Goal: Information Seeking & Learning: Check status

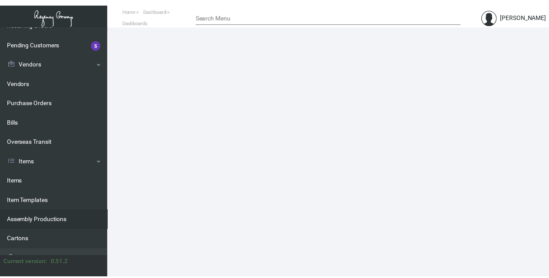
scroll to position [173, 0]
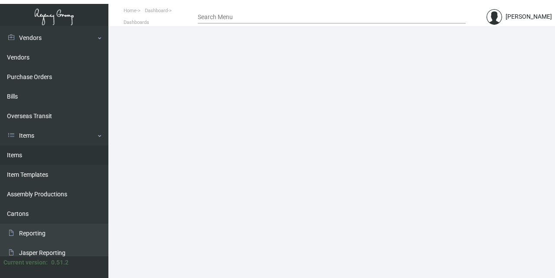
click at [26, 152] on link "Items" at bounding box center [54, 155] width 108 height 20
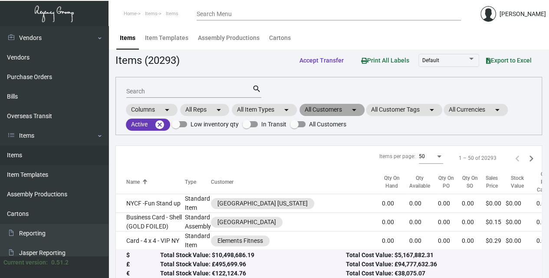
click at [317, 109] on mat-chip "All Customers arrow_drop_down" at bounding box center [331, 110] width 65 height 12
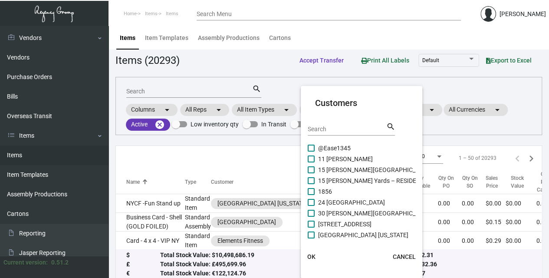
click at [347, 129] on input "Search" at bounding box center [346, 129] width 78 height 7
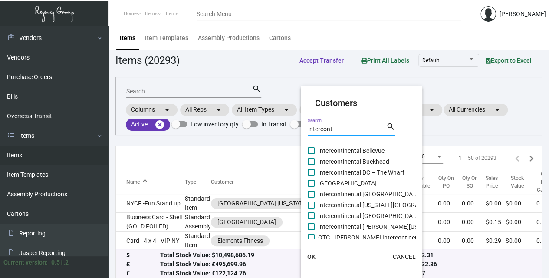
scroll to position [13, 0]
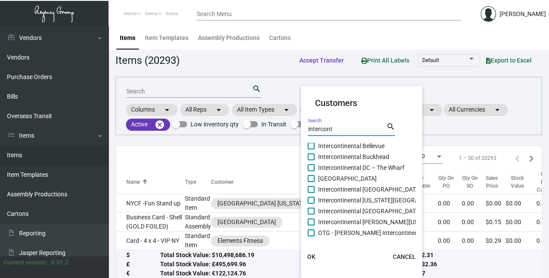
type input "intercont"
click at [366, 201] on span "Intercontinental [US_STATE][GEOGRAPHIC_DATA]" at bounding box center [384, 200] width 133 height 10
click at [311, 203] on input "Intercontinental [US_STATE][GEOGRAPHIC_DATA]" at bounding box center [311, 203] width 0 height 0
checkbox input "true"
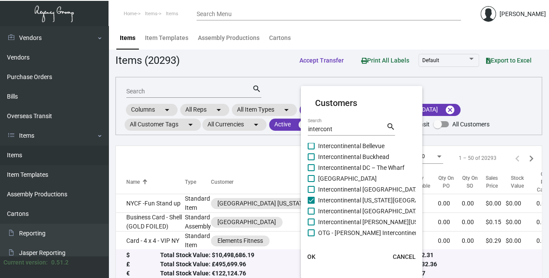
click at [305, 246] on mat-card-actions "OK CANCEL" at bounding box center [361, 256] width 128 height 23
click at [311, 250] on button "OK" at bounding box center [311, 257] width 28 height 16
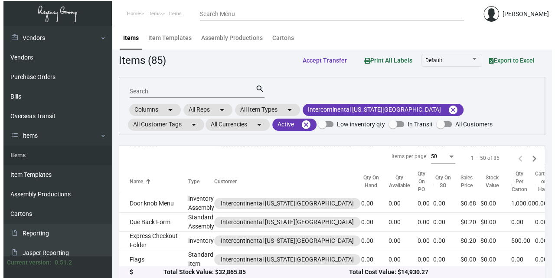
scroll to position [520, 0]
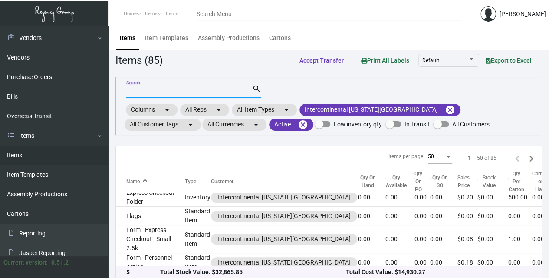
click at [206, 90] on input "Search" at bounding box center [189, 91] width 126 height 7
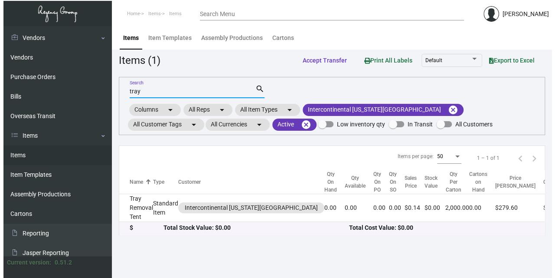
scroll to position [0, 0]
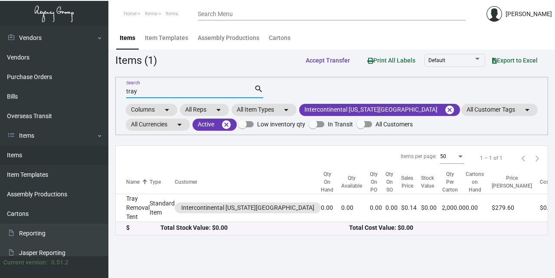
type input "tray"
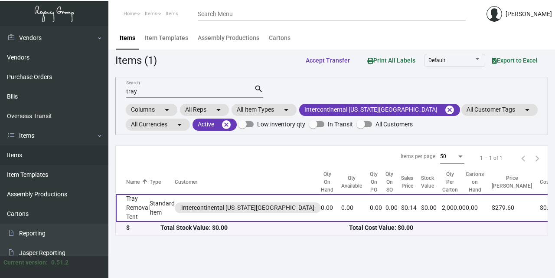
click at [144, 204] on td "Tray Removal Tent" at bounding box center [133, 208] width 34 height 28
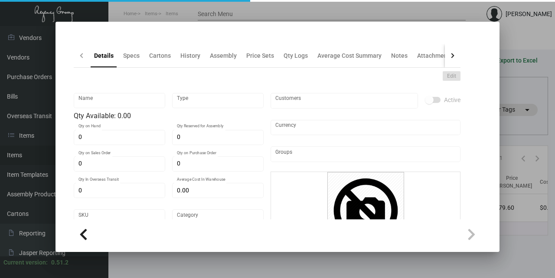
type input "Tray Removal Tent"
type input "Standard Item"
type input "$ 0.00"
type input "1576"
type input "Standard"
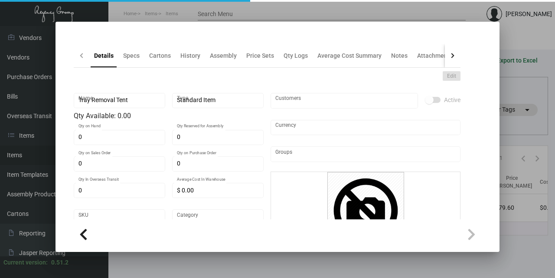
type input "2,000"
type input "$ 0.0596"
type input "$ 0.1398"
type textarea "Tray Removal Tent Cards: Size: 3.125X6.3125 100# Bright White Dull Coated Cover…"
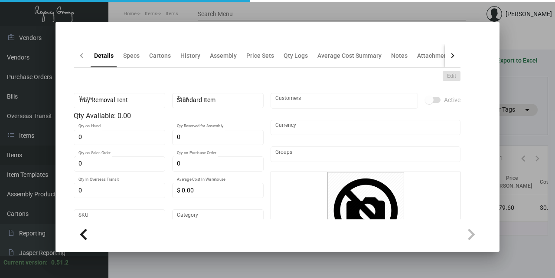
checkbox input "true"
type input "United States Dollar $"
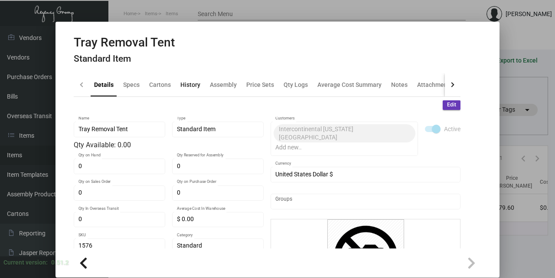
click at [191, 82] on div "History" at bounding box center [190, 84] width 20 height 9
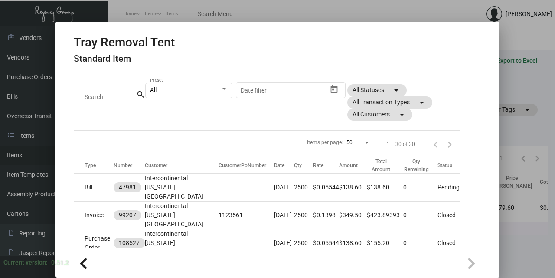
scroll to position [130, 0]
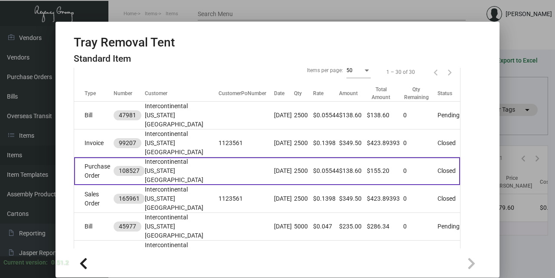
click at [166, 157] on td "Intercontinental [US_STATE][GEOGRAPHIC_DATA]" at bounding box center [182, 171] width 74 height 28
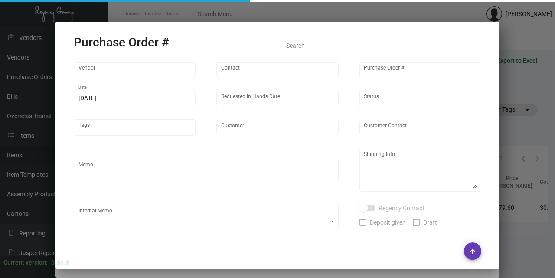
type input "4 Over"
type input "108527"
type input "[DATE]"
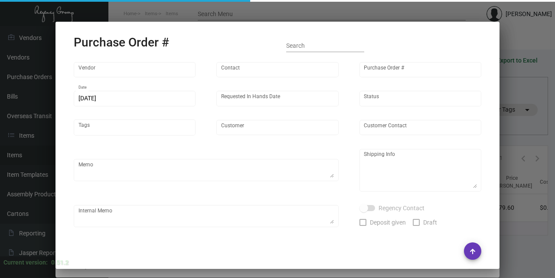
type input "Intercontinental [US_STATE][GEOGRAPHIC_DATA]"
type input "[PERSON_NAME]"
type textarea "E5000113476/ 008825048"
type textarea "Intercontinental [US_STATE][GEOGRAPHIC_DATA] - [PERSON_NAME] [STREET_ADDRESS][U…"
type textarea "12/2 - Created new estimate, correct specs are 4/0."
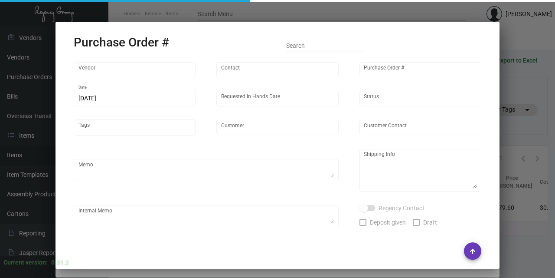
type input "$ 16.60"
type input "United States Dollar $"
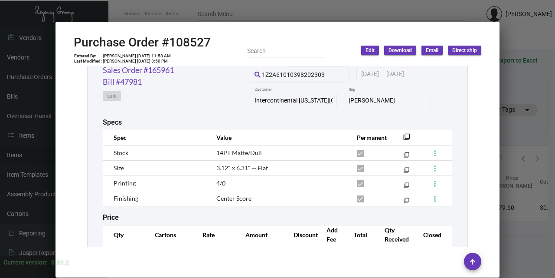
scroll to position [477, 0]
